Goal: Task Accomplishment & Management: Complete application form

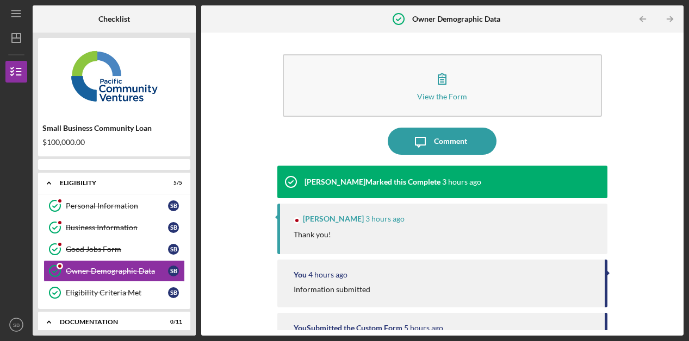
scroll to position [20, 0]
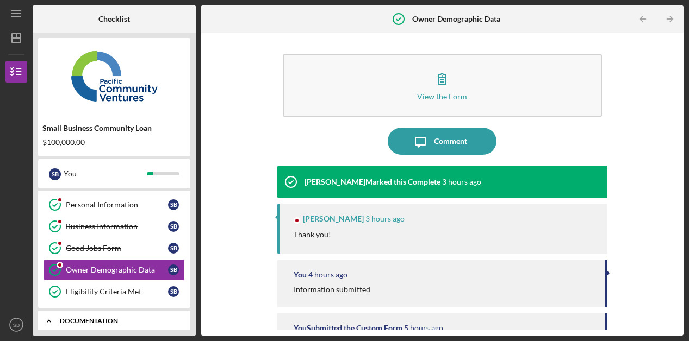
click at [140, 316] on div "Icon/Expander Documentation 0 / 11" at bounding box center [114, 321] width 152 height 22
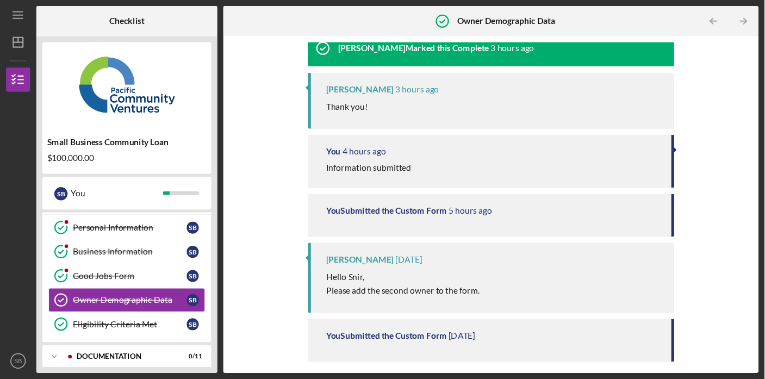
scroll to position [197, 0]
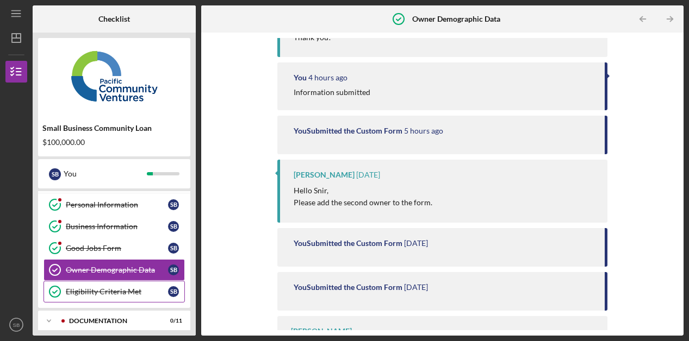
click at [153, 288] on div "Eligibility Criteria Met" at bounding box center [117, 292] width 102 height 9
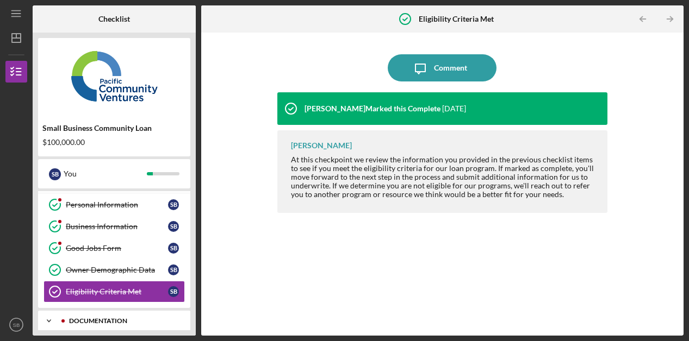
click at [43, 314] on icon "Icon/Expander" at bounding box center [49, 321] width 22 height 22
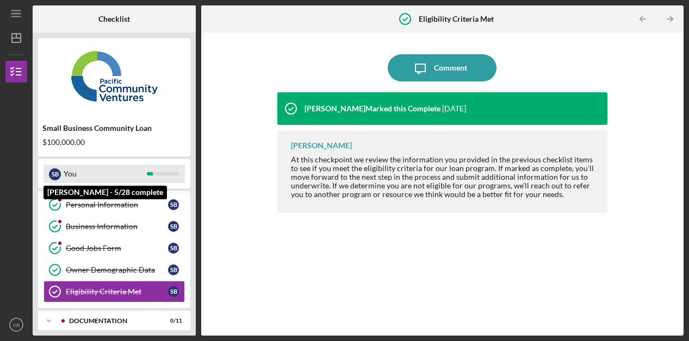
click at [52, 177] on div "S B" at bounding box center [55, 175] width 12 height 12
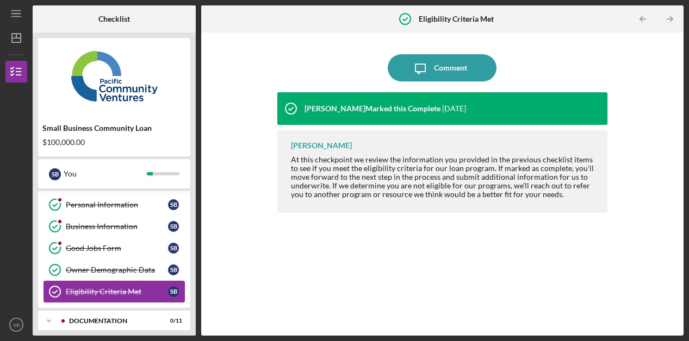
click at [53, 302] on icon "Eligibility Criteria Met" at bounding box center [54, 291] width 27 height 27
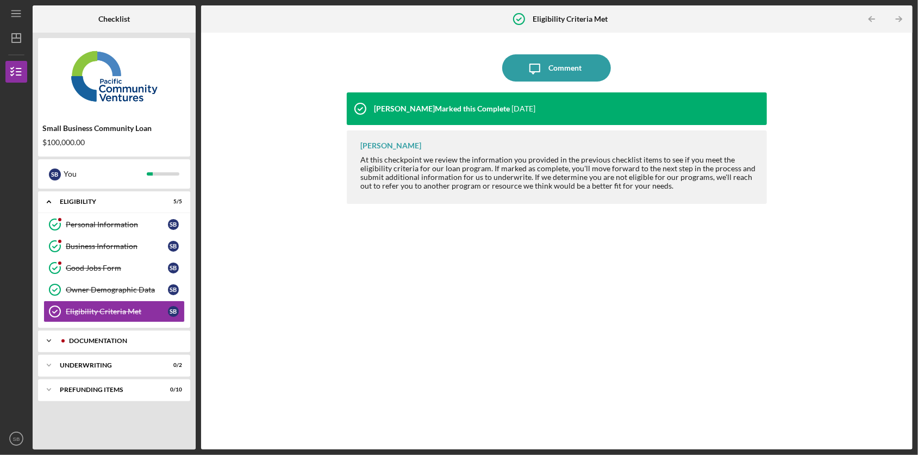
drag, startPoint x: 688, startPoint y: 6, endPoint x: 46, endPoint y: 345, distance: 726.5
click at [46, 341] on icon "Icon/Expander" at bounding box center [49, 341] width 22 height 22
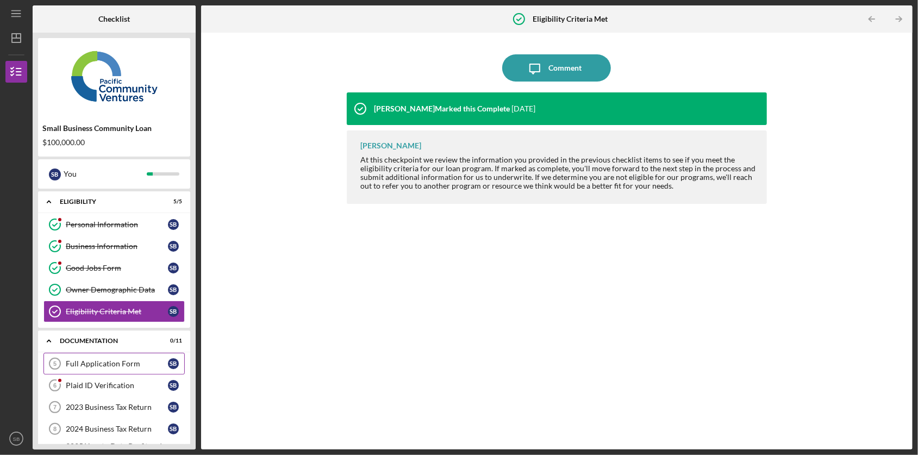
click at [120, 341] on div "Full Application Form" at bounding box center [117, 363] width 102 height 9
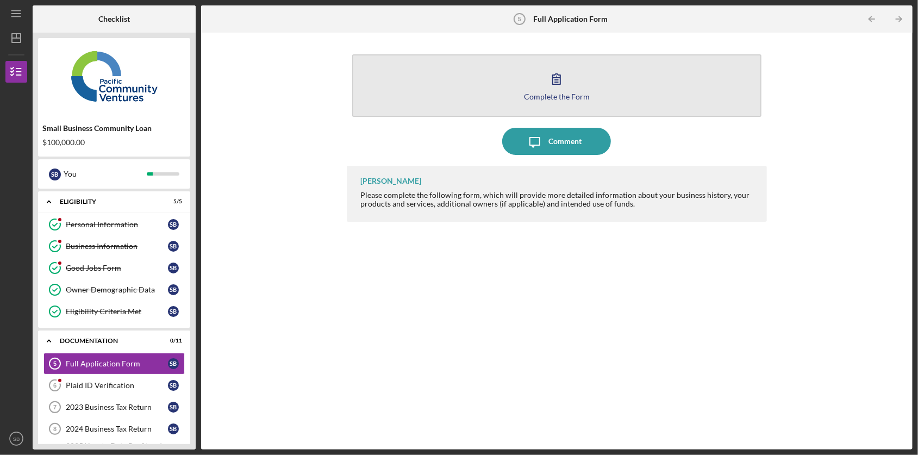
click at [573, 94] on div "Complete the Form" at bounding box center [557, 96] width 66 height 8
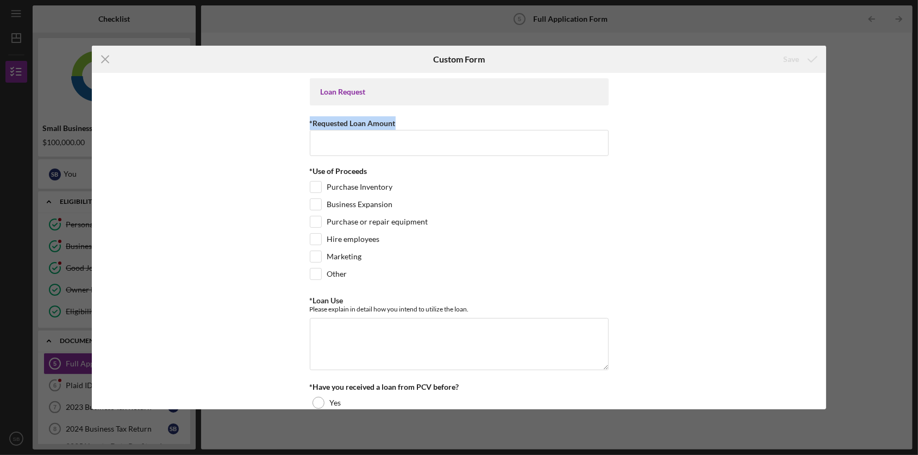
drag, startPoint x: 823, startPoint y: 124, endPoint x: 825, endPoint y: 76, distance: 47.9
click at [688, 76] on div "Loan Request *Requested Loan Amount *Use of Proceeds Purchase Inventory Busines…" at bounding box center [459, 241] width 735 height 337
drag, startPoint x: 825, startPoint y: 76, endPoint x: 812, endPoint y: 99, distance: 26.6
click at [688, 99] on div "Loan Request *Requested Loan Amount *Use of Proceeds Purchase Inventory Busines…" at bounding box center [459, 241] width 735 height 337
click at [462, 155] on input "*Requested Loan Amount" at bounding box center [459, 143] width 299 height 26
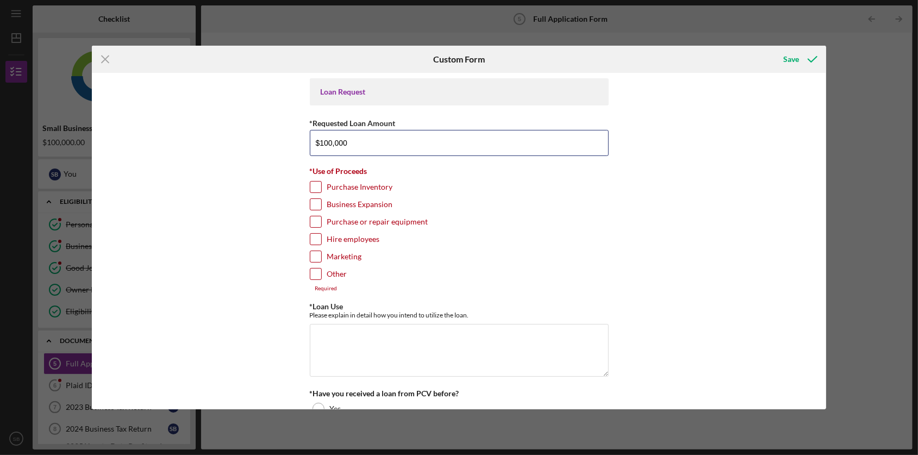
type input "$100,000"
click at [313, 218] on input "Purchase or repair equipment" at bounding box center [315, 221] width 11 height 11
checkbox input "true"
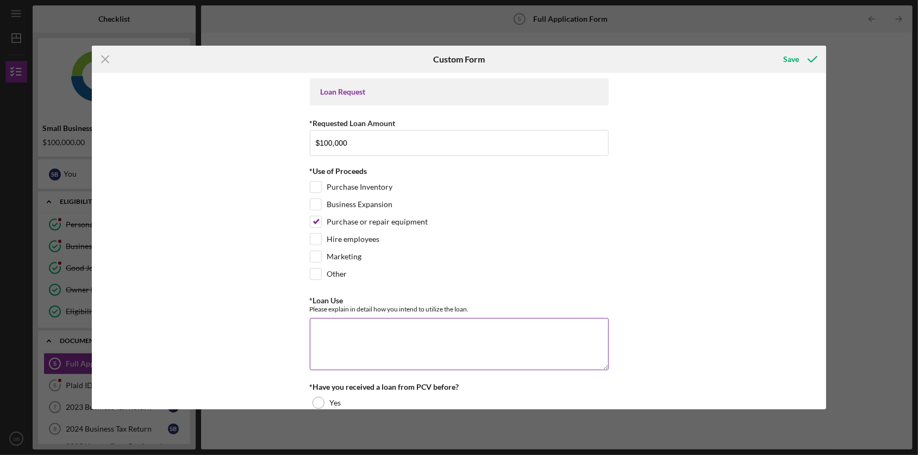
click at [340, 340] on textarea "*Loan Use" at bounding box center [459, 344] width 299 height 52
